Goal: Task Accomplishment & Management: Use online tool/utility

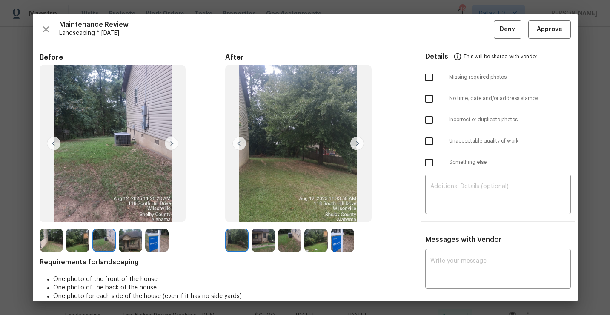
scroll to position [112, 0]
click at [243, 243] on img at bounding box center [236, 239] width 23 height 23
click at [274, 237] on img at bounding box center [262, 239] width 23 height 23
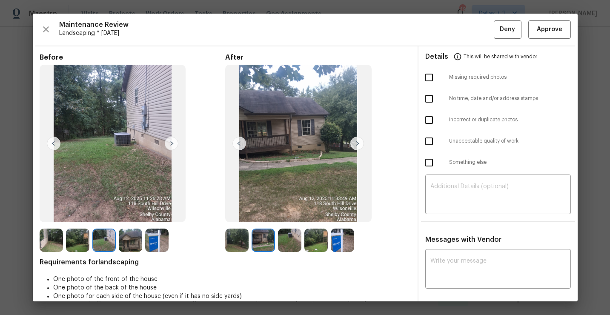
click at [157, 237] on img at bounding box center [156, 239] width 23 height 23
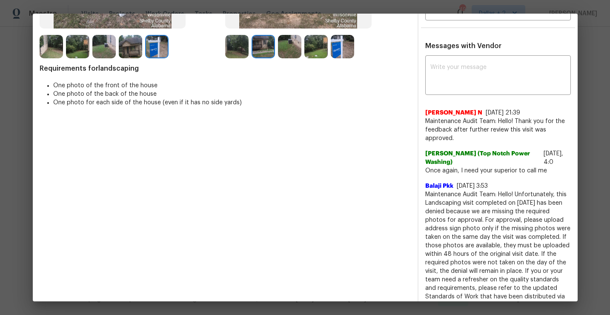
scroll to position [0, 0]
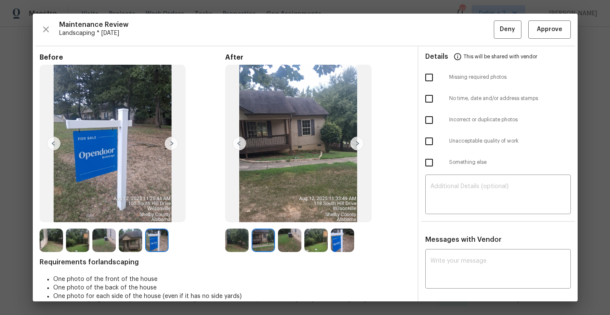
click at [261, 239] on img at bounding box center [262, 239] width 23 height 23
click at [294, 247] on img at bounding box center [289, 239] width 23 height 23
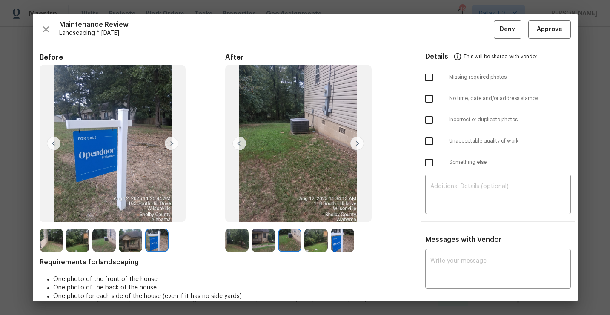
click at [335, 245] on img at bounding box center [342, 239] width 23 height 23
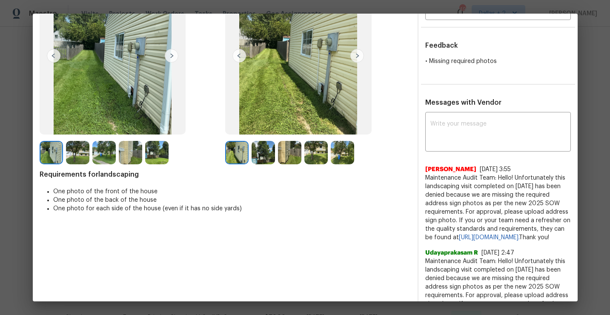
scroll to position [77, 0]
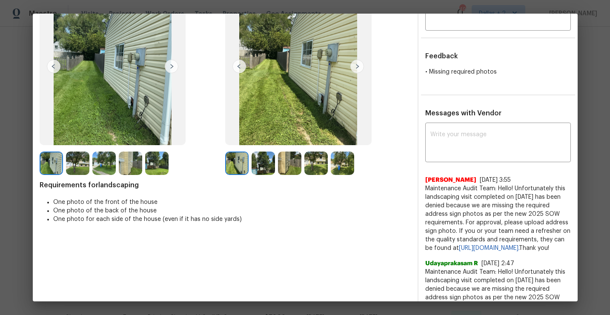
click at [462, 192] on span "Maintenance Audit Team: Hello! Unfortunately this landscaping visit completed o…" at bounding box center [498, 218] width 146 height 68
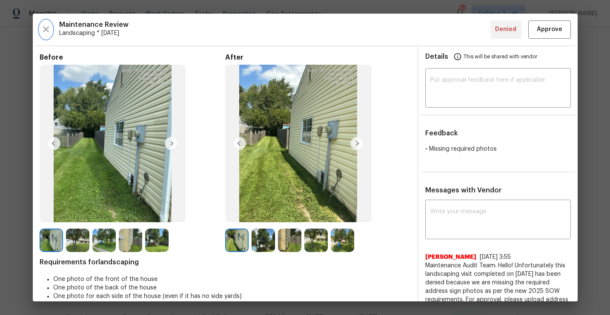
click at [43, 23] on button "button" at bounding box center [46, 29] width 13 height 18
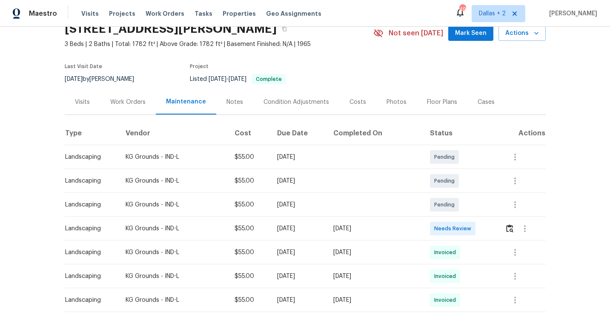
scroll to position [49, 0]
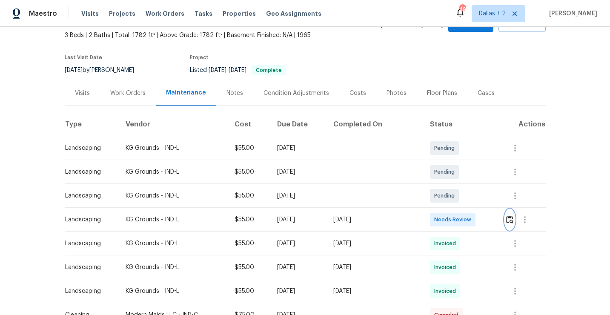
click at [508, 218] on img "button" at bounding box center [509, 219] width 7 height 8
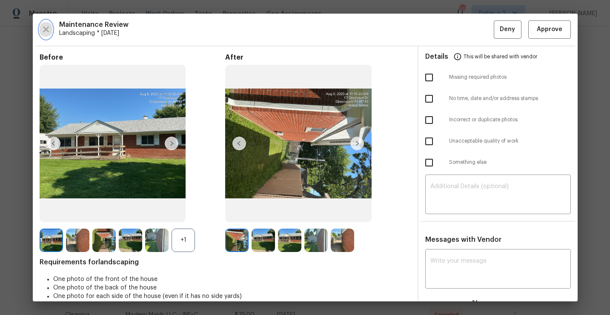
click at [47, 31] on icon "button" at bounding box center [46, 29] width 6 height 6
